Goal: Task Accomplishment & Management: Complete application form

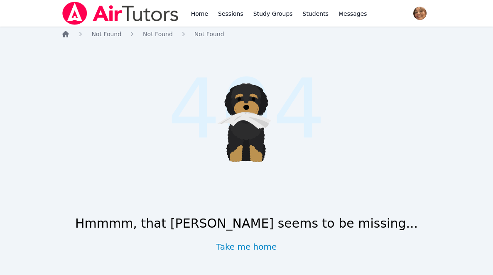
click at [62, 34] on icon "Breadcrumb" at bounding box center [65, 34] width 8 height 8
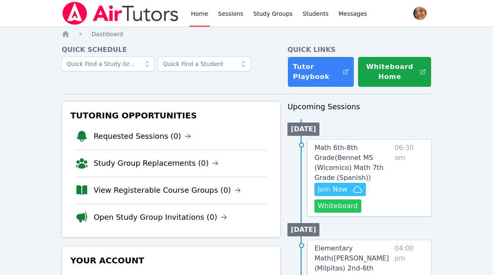
click at [341, 202] on button "Whiteboard" at bounding box center [337, 205] width 47 height 13
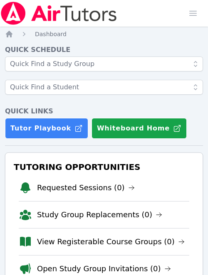
click at [128, 98] on div at bounding box center [104, 77] width 198 height 43
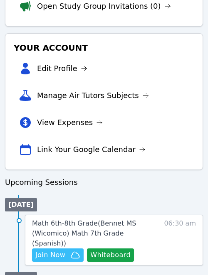
scroll to position [286, 0]
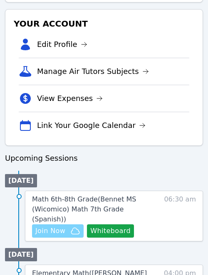
click at [46, 226] on span "Join Now" at bounding box center [50, 231] width 30 height 10
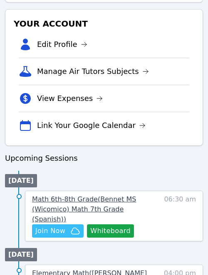
click at [103, 197] on span "Math 6th-8th Grade ( Bennet MS (Wicomico) Math 7th Grade (Spanish) )" at bounding box center [84, 209] width 104 height 28
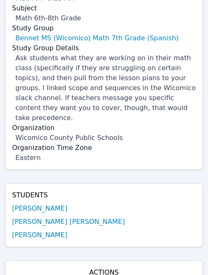
scroll to position [147, 0]
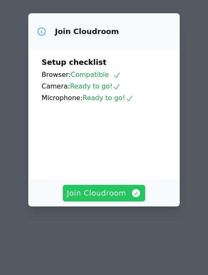
click at [110, 193] on span "Join Cloudroom" at bounding box center [104, 193] width 74 height 12
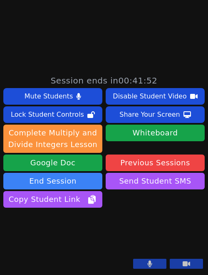
scroll to position [254, 0]
click at [151, 264] on icon at bounding box center [149, 263] width 5 height 7
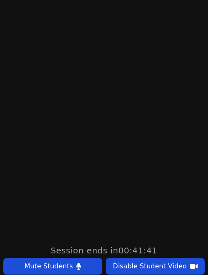
scroll to position [30, 0]
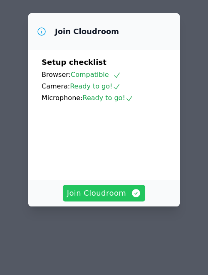
click at [101, 193] on span "Join Cloudroom" at bounding box center [104, 193] width 74 height 12
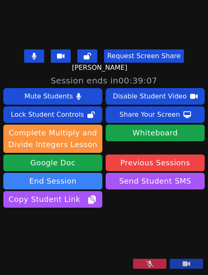
scroll to position [254, 0]
click at [147, 267] on icon at bounding box center [149, 263] width 8 height 7
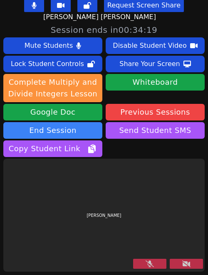
click at [180, 266] on button at bounding box center [185, 264] width 33 height 10
click at [159, 264] on button at bounding box center [149, 264] width 33 height 10
click at [183, 264] on icon at bounding box center [186, 263] width 8 height 7
click at [188, 264] on icon at bounding box center [186, 263] width 8 height 7
click at [189, 225] on div "[PERSON_NAME]" at bounding box center [103, 215] width 201 height 113
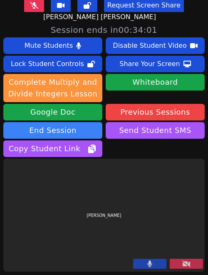
click at [178, 227] on div "[PERSON_NAME]" at bounding box center [103, 215] width 201 height 113
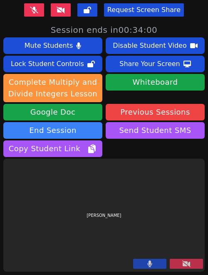
click at [181, 261] on button at bounding box center [185, 264] width 33 height 10
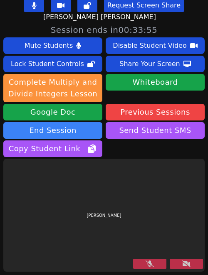
scroll to position [254, 0]
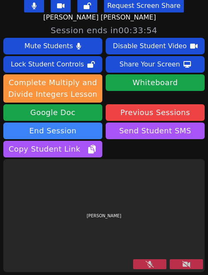
click at [147, 264] on icon at bounding box center [149, 264] width 8 height 7
click at [190, 265] on icon at bounding box center [186, 264] width 8 height 7
click at [192, 261] on button at bounding box center [185, 264] width 33 height 10
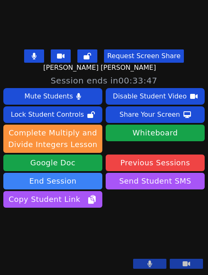
click at [190, 261] on button at bounding box center [185, 264] width 33 height 10
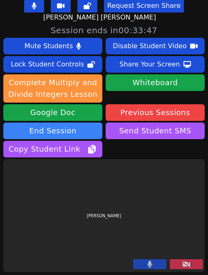
click at [190, 261] on icon at bounding box center [186, 264] width 8 height 7
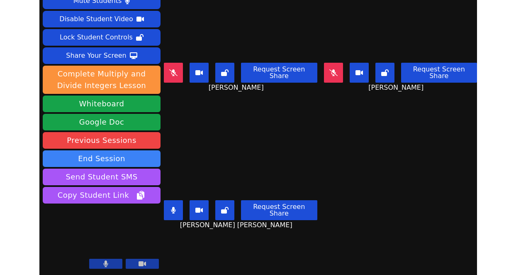
scroll to position [24, 0]
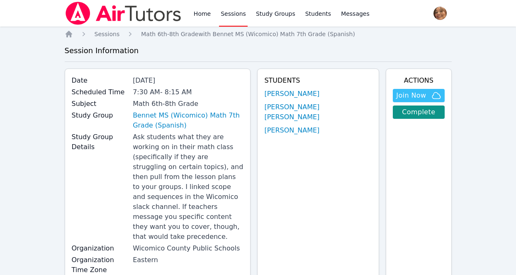
scroll to position [147, 0]
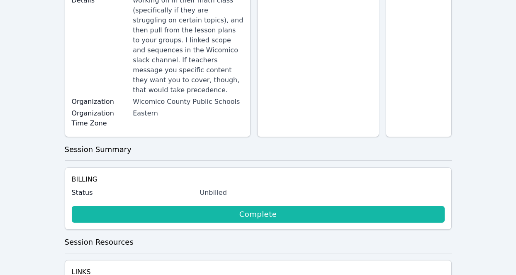
click at [231, 206] on link "Complete" at bounding box center [258, 214] width 373 height 17
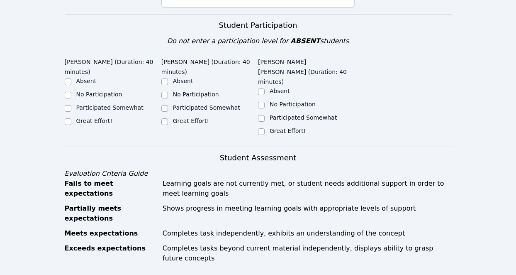
scroll to position [292, 0]
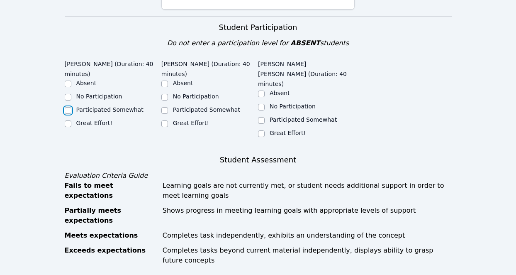
click at [68, 107] on input "Participated Somewhat" at bounding box center [68, 110] width 7 height 7
checkbox input "true"
click at [165, 107] on input "Participated Somewhat" at bounding box center [164, 110] width 7 height 7
checkbox input "true"
click at [264, 130] on input "Great Effort!" at bounding box center [261, 133] width 7 height 7
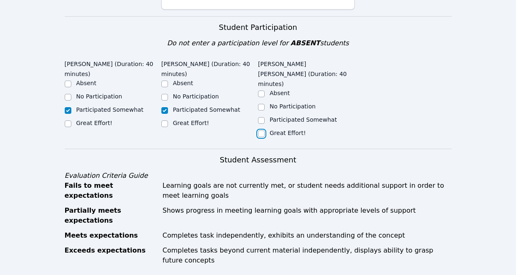
checkbox input "true"
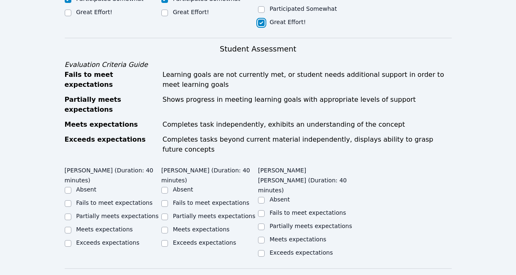
scroll to position [436, 0]
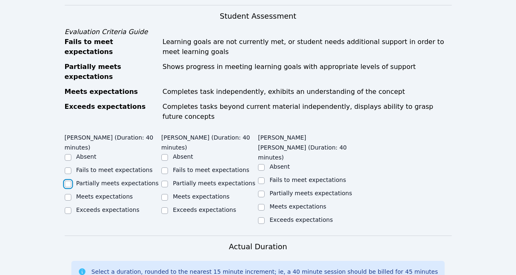
click at [69, 181] on input "Partially meets expectations" at bounding box center [68, 184] width 7 height 7
checkbox input "true"
click at [169, 179] on div "Partially meets expectations" at bounding box center [209, 184] width 97 height 10
click at [166, 181] on input "Partially meets expectations" at bounding box center [164, 184] width 7 height 7
checkbox input "true"
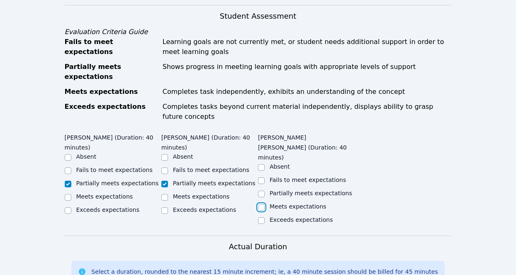
click at [261, 204] on input "Meets expectations" at bounding box center [261, 207] width 7 height 7
checkbox input "true"
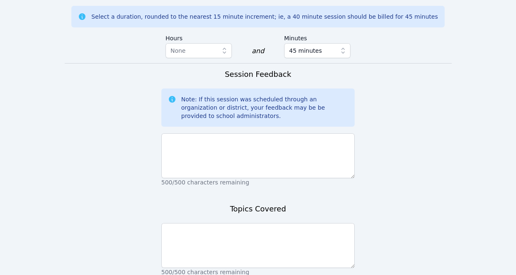
scroll to position [691, 0]
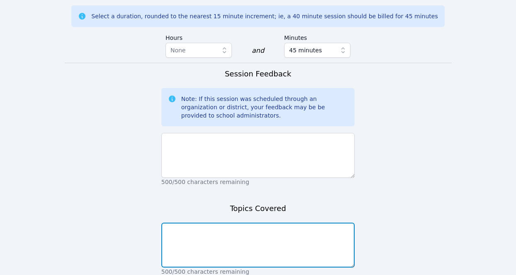
click at [261, 222] on textarea at bounding box center [258, 244] width 194 height 45
type textarea "Constant of proportionality"
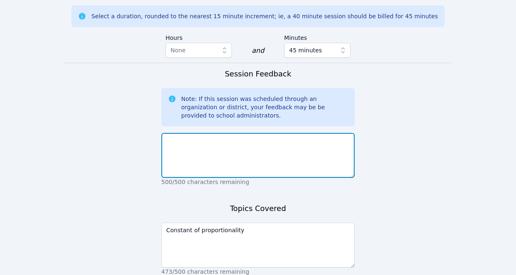
click at [250, 133] on textarea at bounding box center [258, 155] width 194 height 45
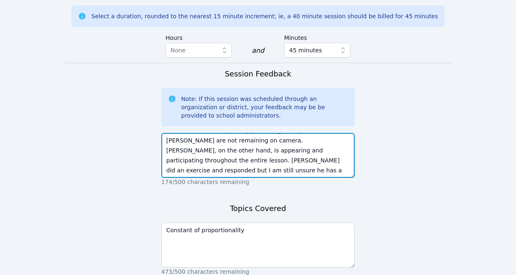
scroll to position [16, 0]
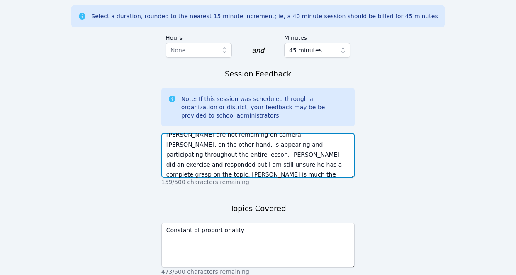
type textarea "The student's did OK [DATE]. [PERSON_NAME] and [PERSON_NAME] are not remaining …"
